Goal: Check status: Check status

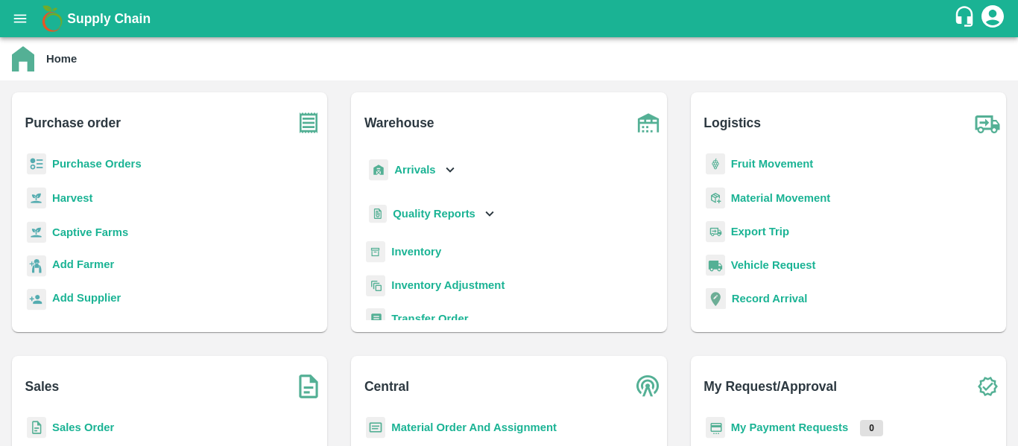
click at [88, 167] on b "Purchase Orders" at bounding box center [96, 164] width 89 height 12
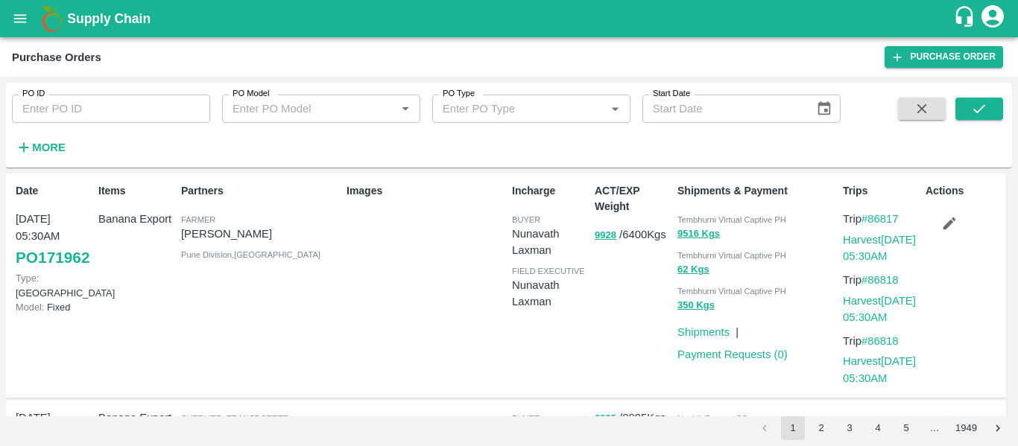
click at [84, 105] on input "PO ID" at bounding box center [111, 109] width 198 height 28
paste input "171288"
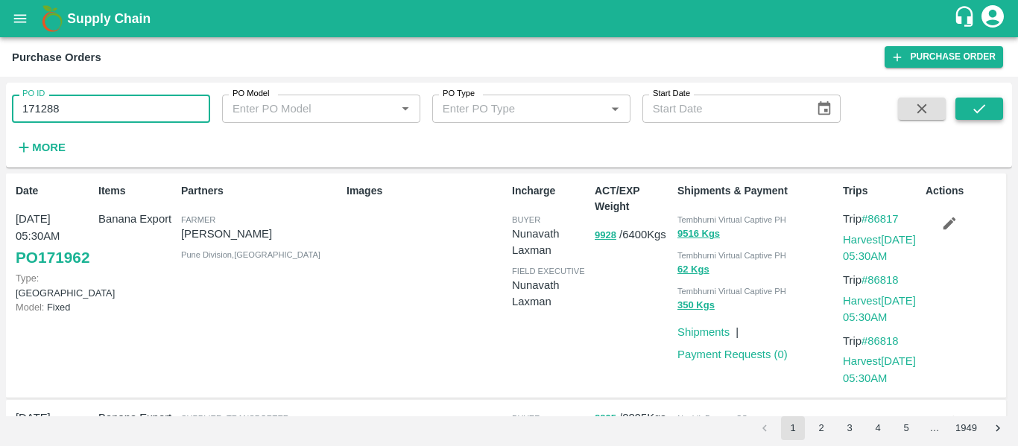
click at [986, 107] on icon "submit" at bounding box center [979, 109] width 16 height 16
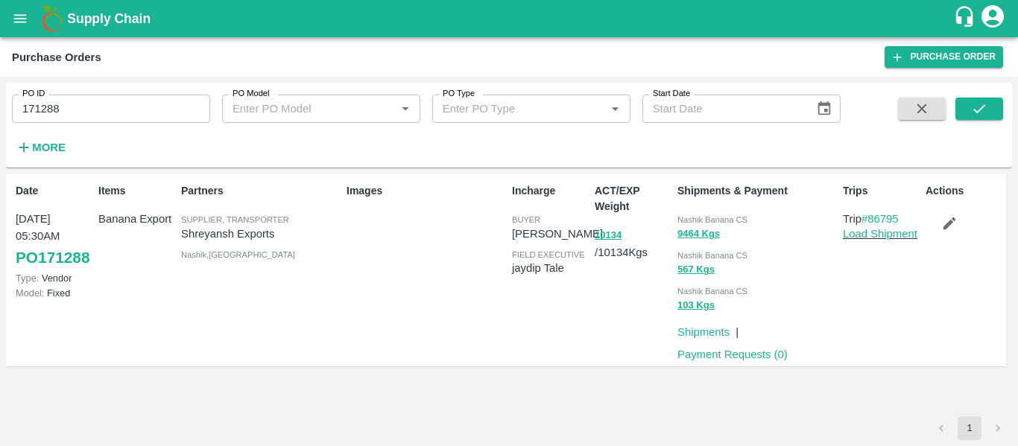
click at [113, 110] on input "171288" at bounding box center [111, 109] width 198 height 28
paste input "text"
type input "171302"
click at [983, 107] on icon "submit" at bounding box center [979, 108] width 12 height 9
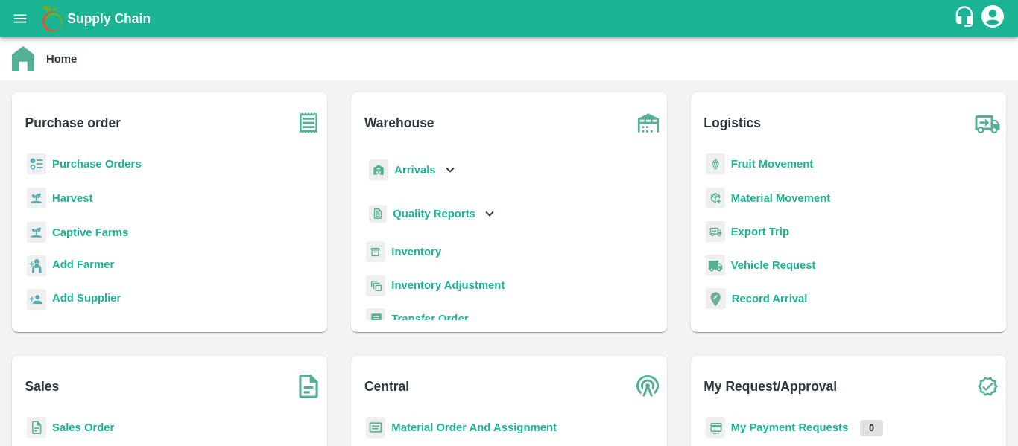
click at [129, 165] on b "Purchase Orders" at bounding box center [96, 164] width 89 height 12
